Goal: Find specific page/section

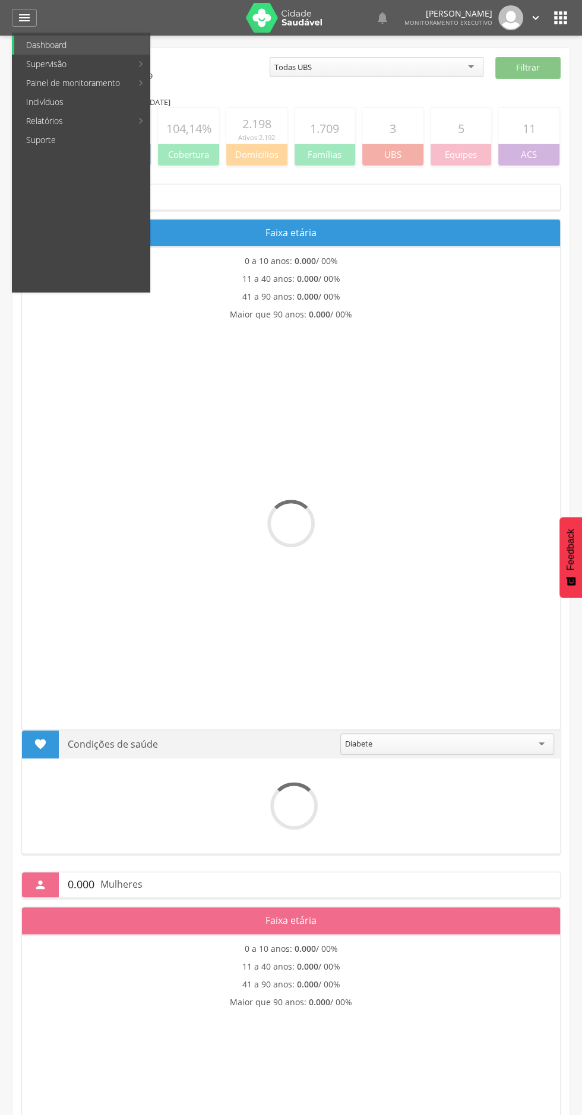
click at [39, 119] on link "Relatórios" at bounding box center [73, 121] width 118 height 19
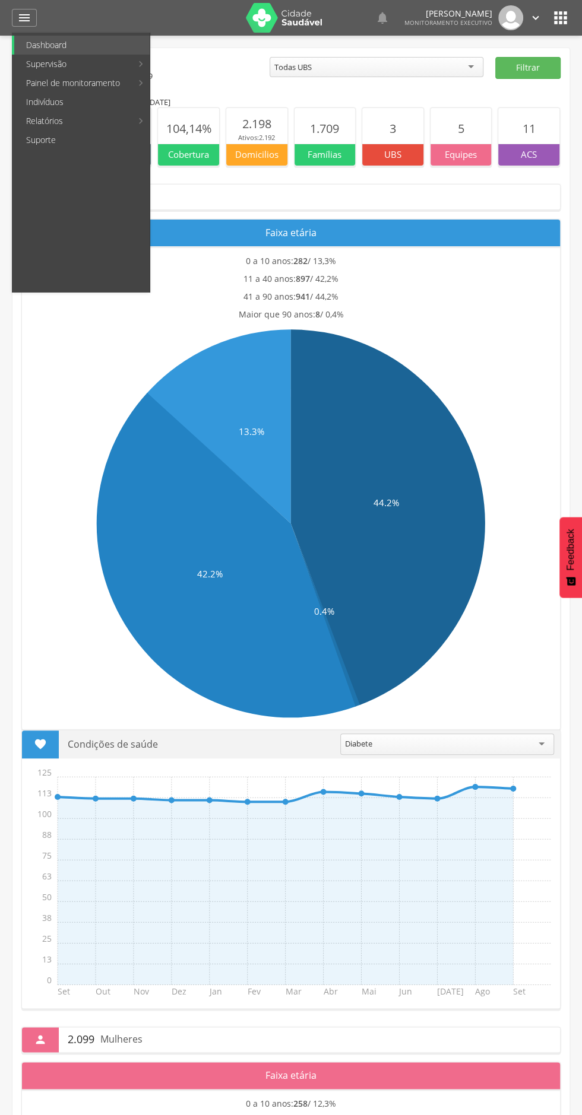
click at [68, 120] on link "Relatórios" at bounding box center [73, 121] width 118 height 19
click at [38, 396] on div at bounding box center [285, 557] width 570 height 1115
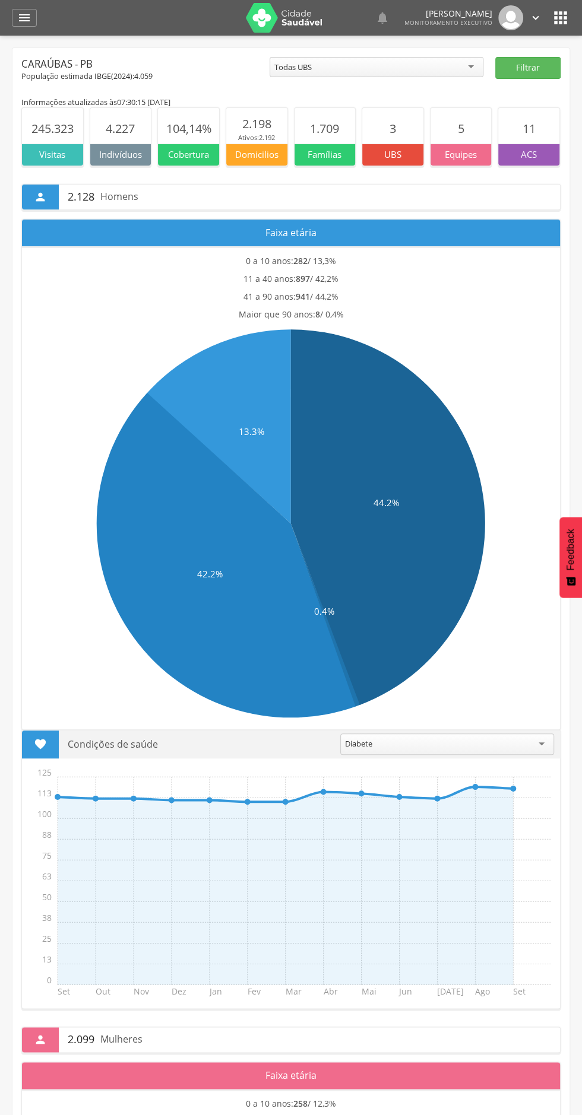
click at [21, 12] on icon "" at bounding box center [24, 18] width 14 height 14
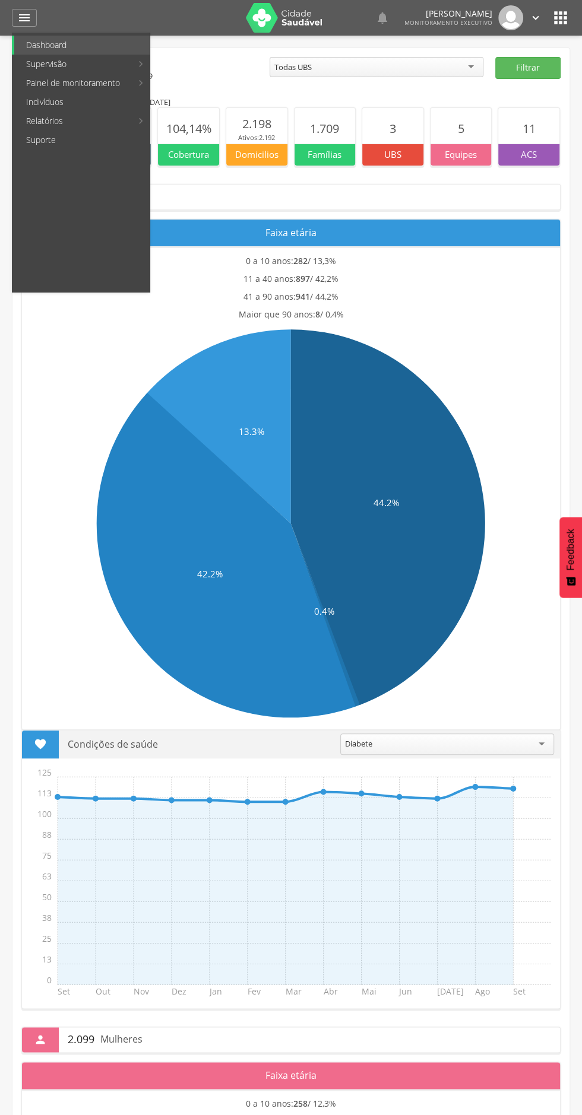
click at [53, 122] on link "Relatórios" at bounding box center [73, 121] width 118 height 19
click at [47, 100] on link "Indivíduos" at bounding box center [81, 102] width 135 height 19
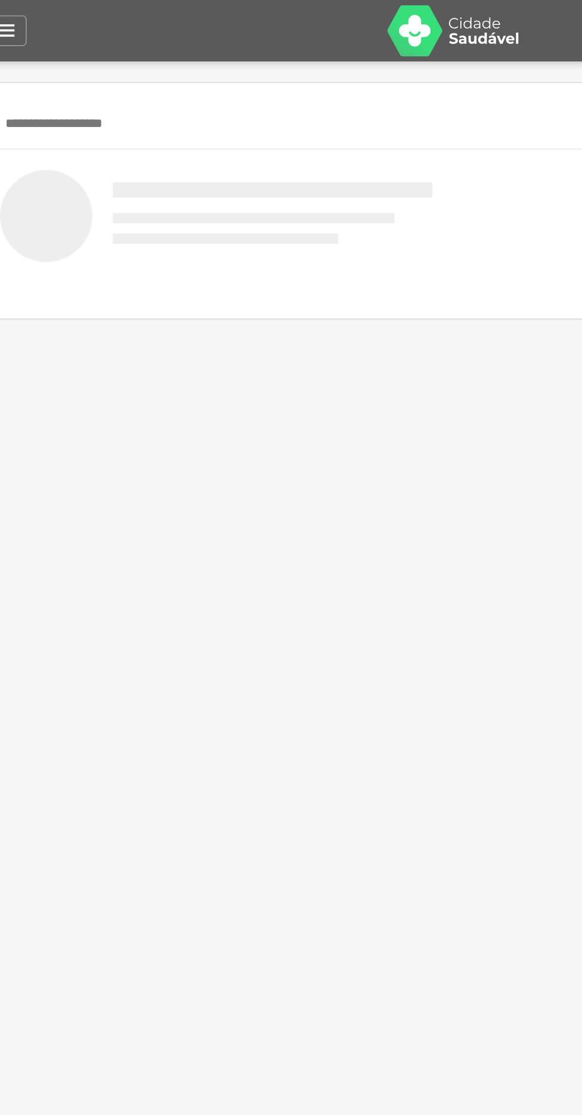
type input "**********"
click at [495, 62] on button "Pesquisar" at bounding box center [527, 72] width 65 height 20
